Goal: Navigation & Orientation: Find specific page/section

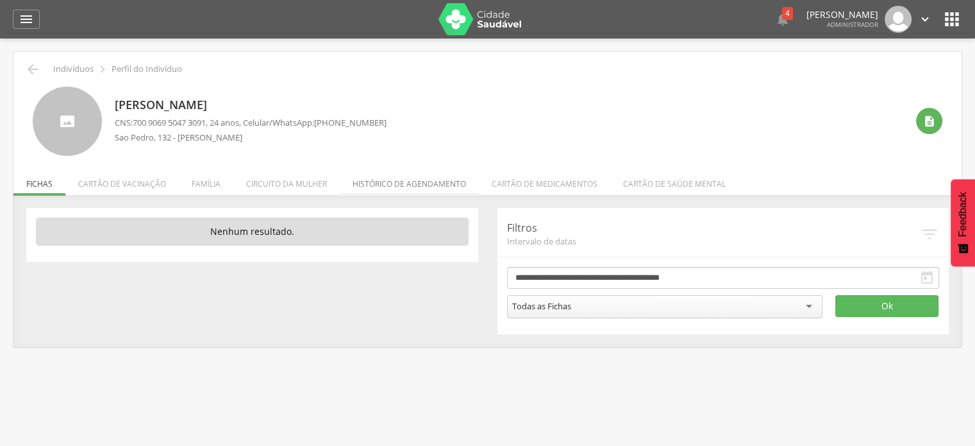
click at [410, 190] on li "Histórico de agendamento" at bounding box center [409, 180] width 139 height 30
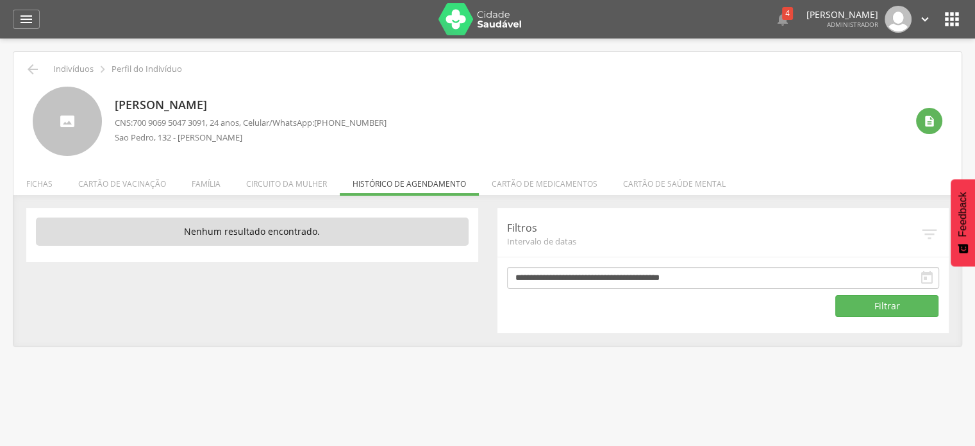
click at [492, 15] on img at bounding box center [480, 19] width 83 height 32
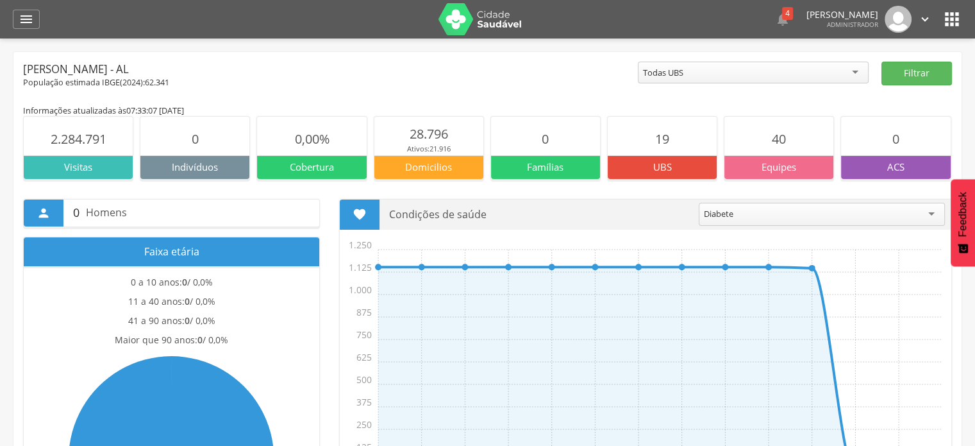
click at [953, 28] on icon "" at bounding box center [952, 19] width 21 height 21
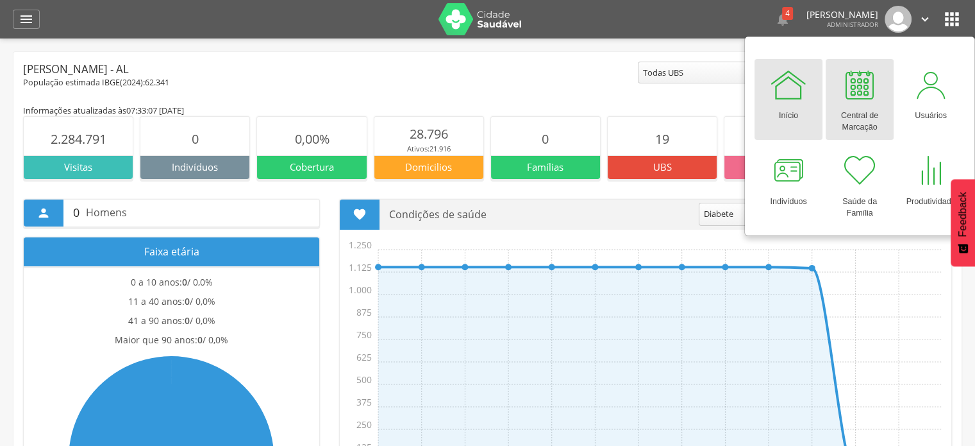
click at [858, 112] on div "Central de Marcação" at bounding box center [859, 118] width 55 height 29
